Goal: Information Seeking & Learning: Learn about a topic

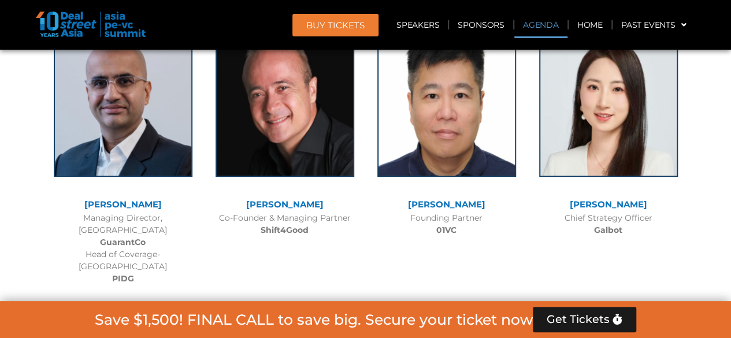
click at [537, 24] on link "Agenda" at bounding box center [540, 25] width 53 height 27
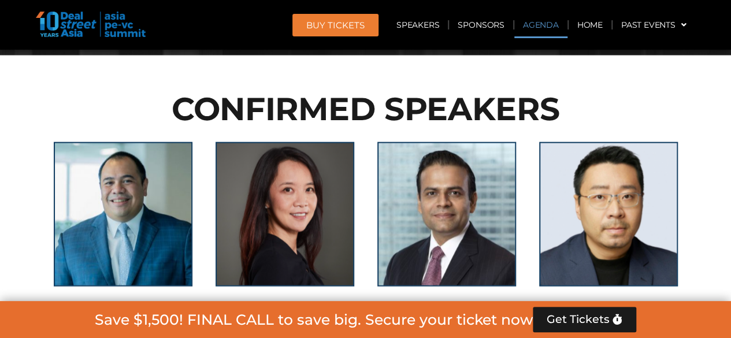
scroll to position [604, 0]
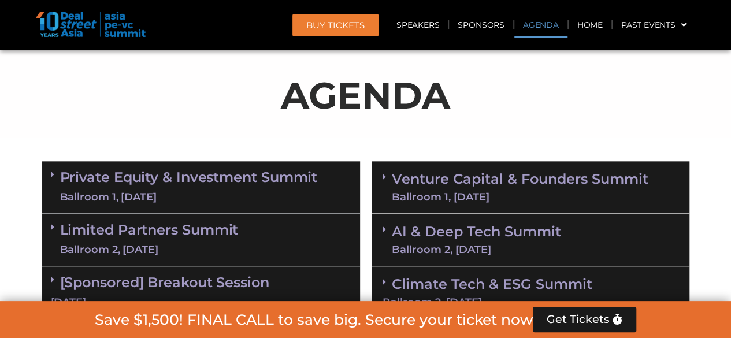
click at [112, 175] on link "Private Equity & Investment Summit Ballroom 1, [DATE]" at bounding box center [189, 187] width 258 height 35
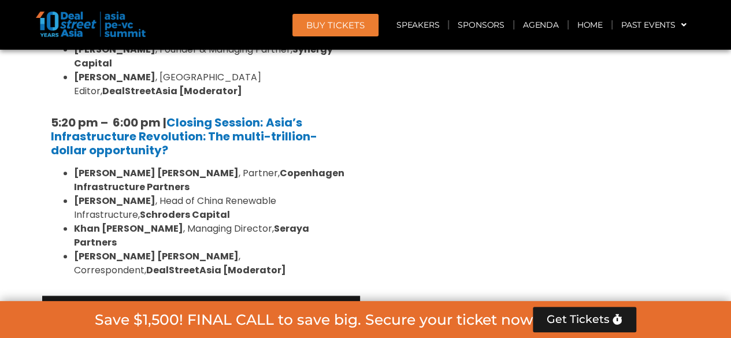
scroll to position [2452, 0]
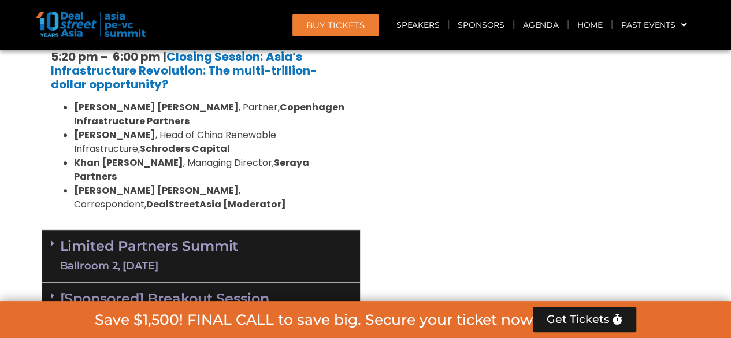
click at [125, 239] on link "Limited Partners [GEOGRAPHIC_DATA] 2, [DATE]" at bounding box center [149, 256] width 178 height 35
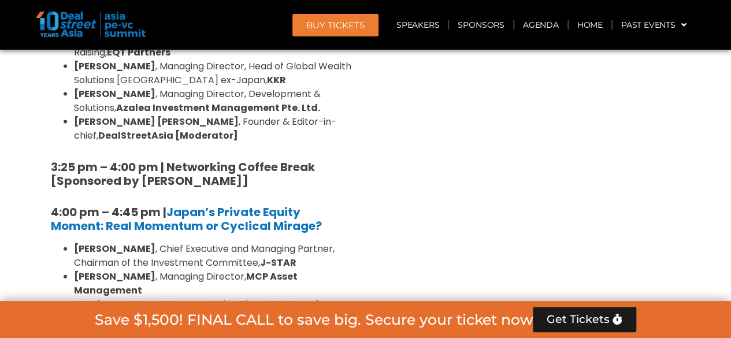
scroll to position [3550, 0]
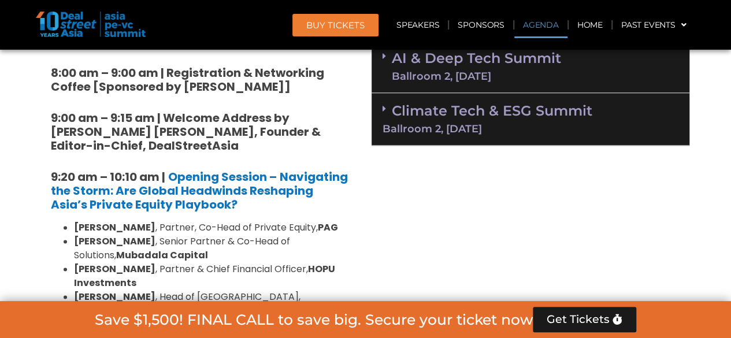
scroll to position [662, 0]
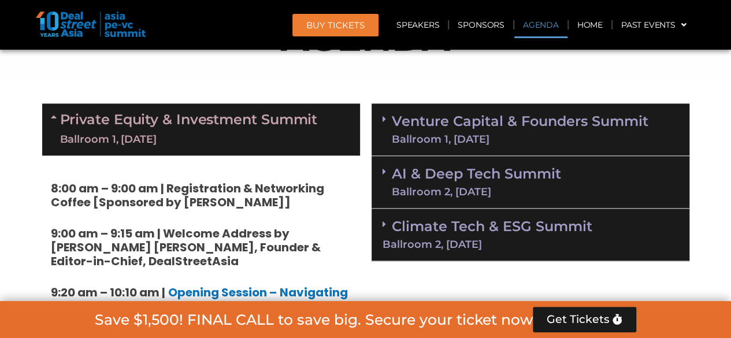
click at [449, 177] on link "AI & Deep Tech Summit Ballroom 2, [DATE]" at bounding box center [476, 182] width 169 height 30
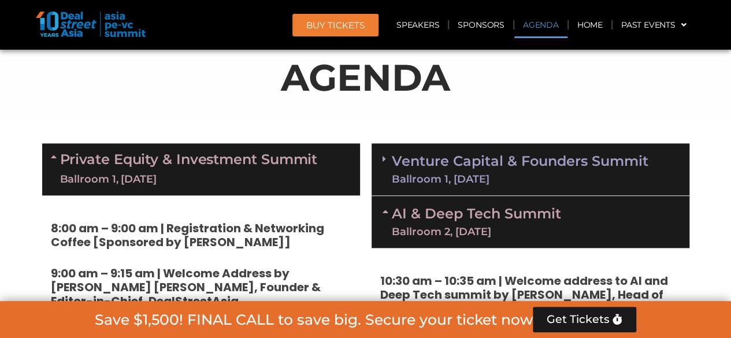
scroll to position [604, 0]
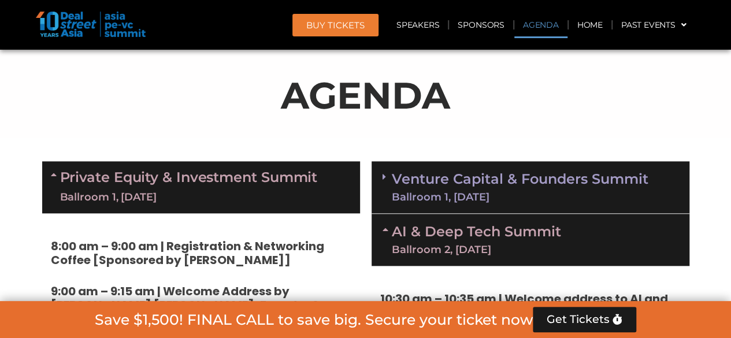
click at [45, 102] on p "AGENDA" at bounding box center [365, 95] width 647 height 55
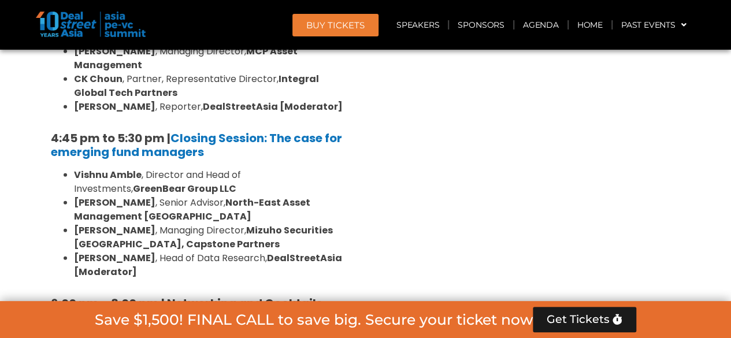
scroll to position [3723, 0]
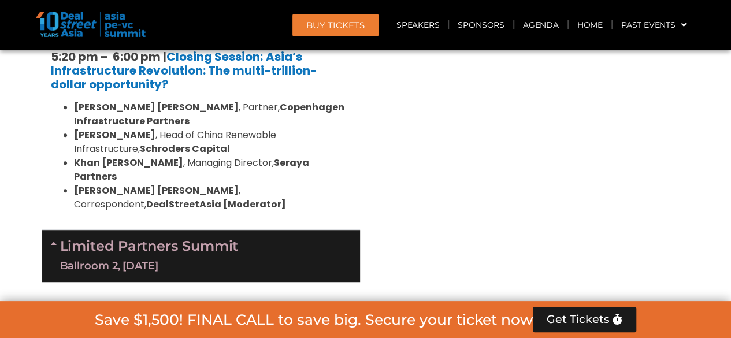
scroll to position [2452, 0]
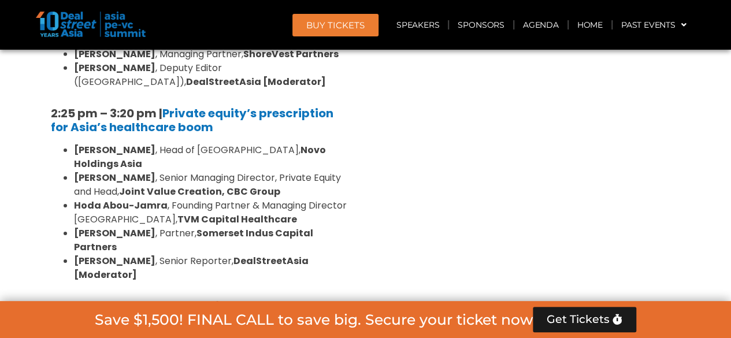
scroll to position [1702, 0]
